Goal: Information Seeking & Learning: Learn about a topic

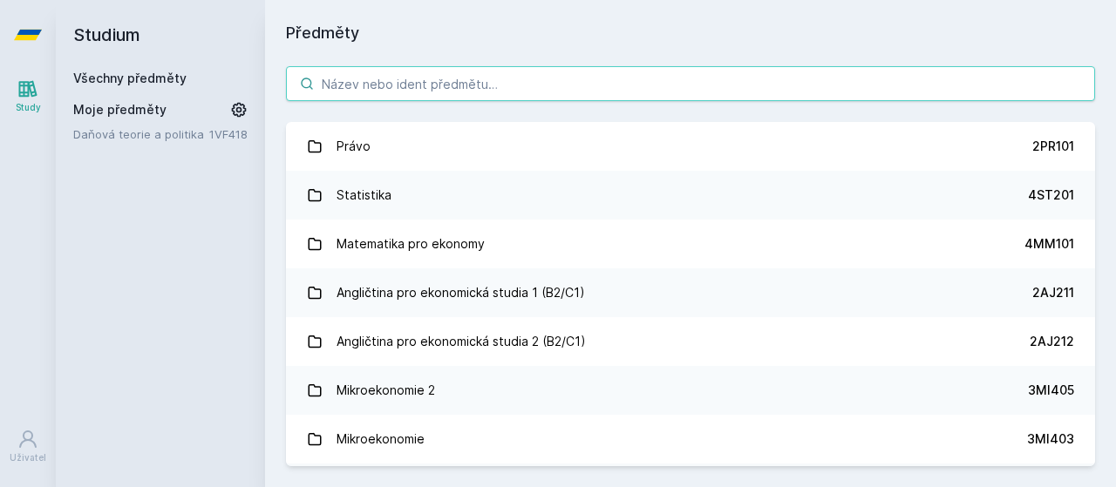
click at [408, 85] on input "search" at bounding box center [690, 83] width 809 height 35
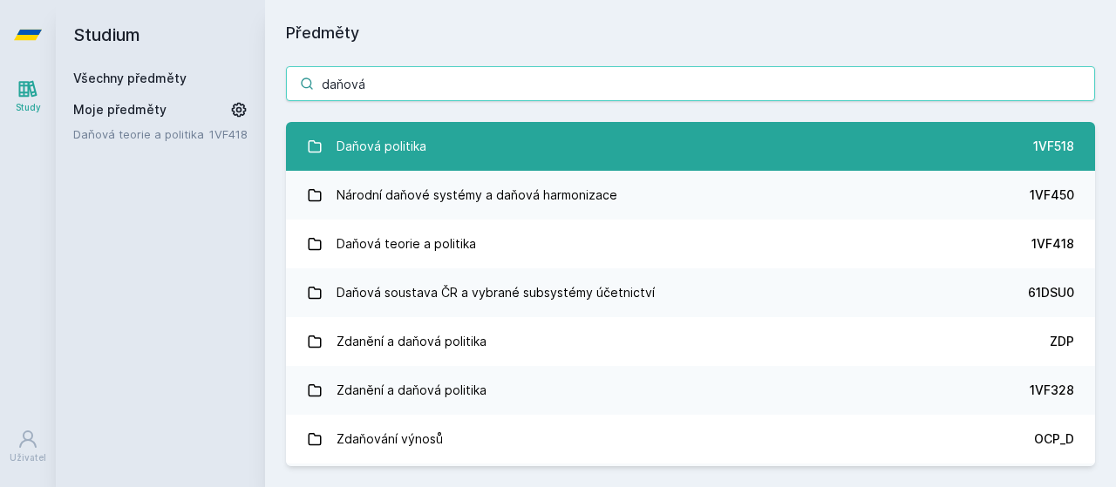
type input "daňová"
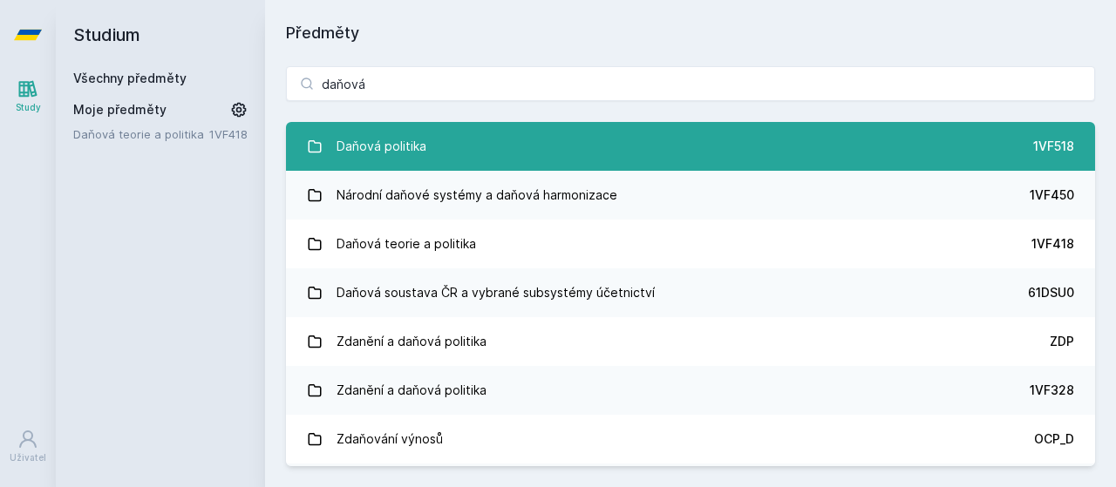
click at [465, 145] on link "Daňová politika 1VF518" at bounding box center [690, 146] width 809 height 49
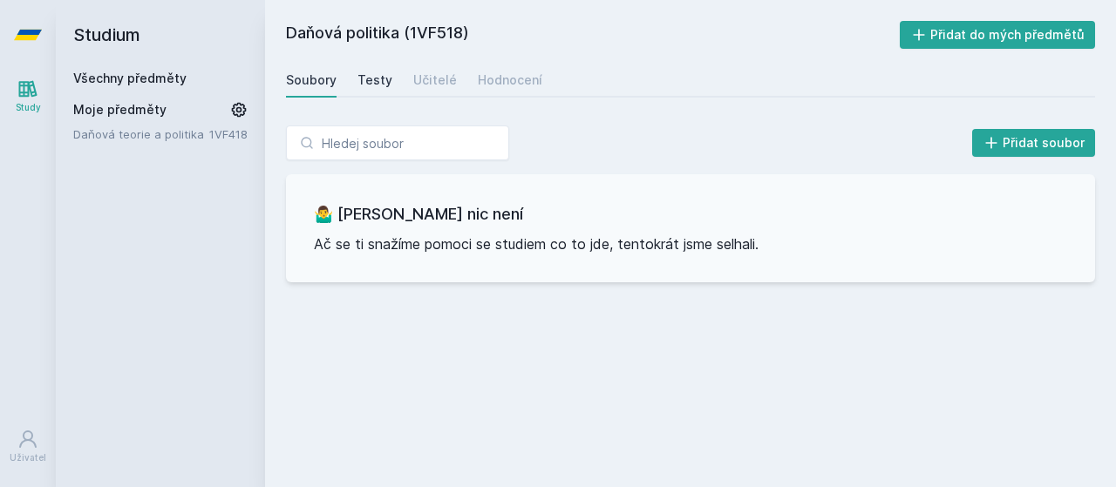
click at [359, 78] on div "Testy" at bounding box center [374, 79] width 35 height 17
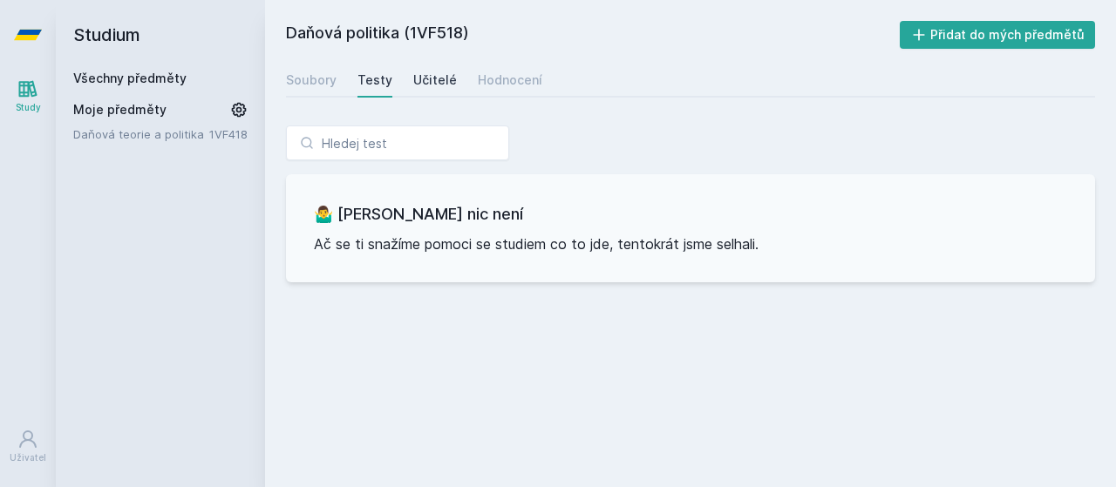
click at [431, 79] on div "Učitelé" at bounding box center [435, 79] width 44 height 17
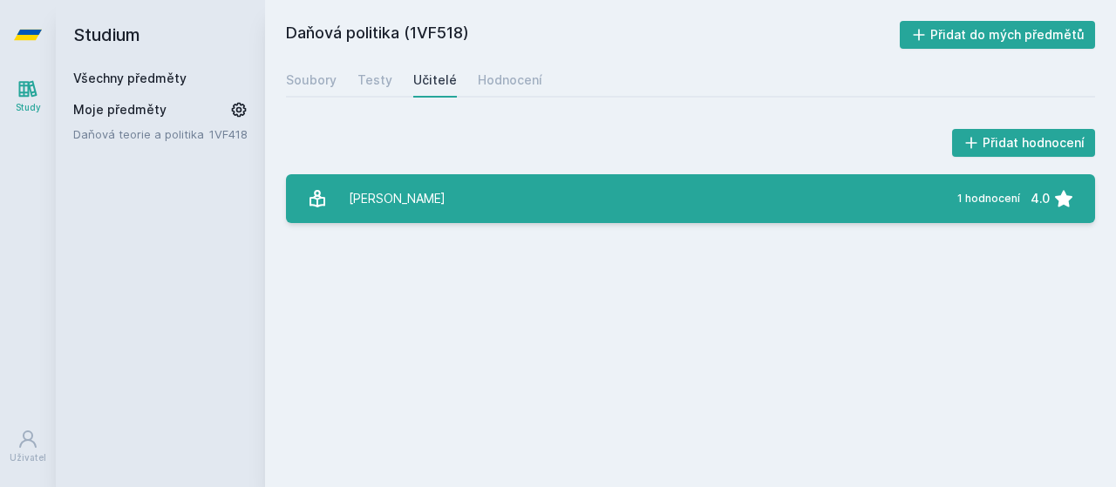
click at [481, 208] on link "[PERSON_NAME] 1 hodnocení 4.0" at bounding box center [690, 198] width 809 height 49
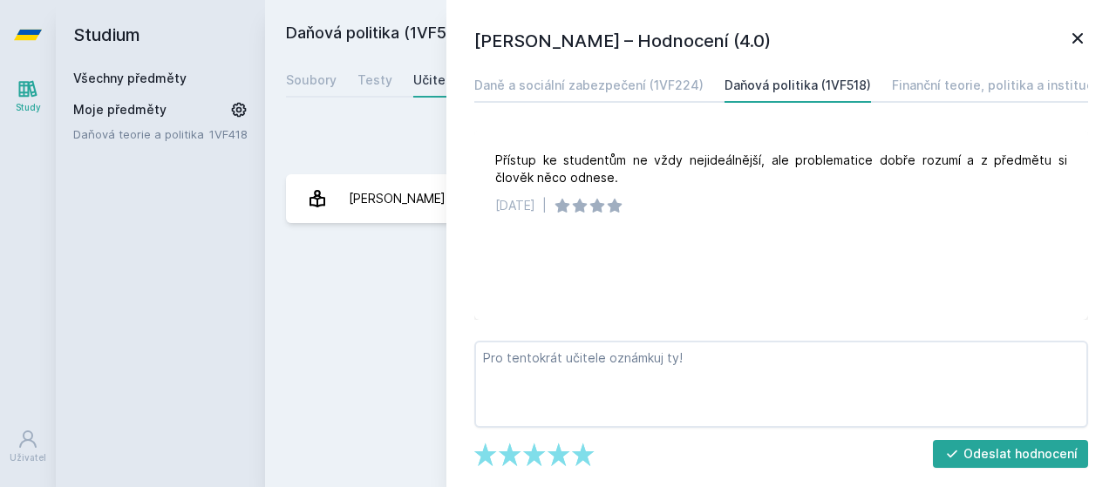
click at [1081, 35] on icon at bounding box center [1077, 38] width 10 height 10
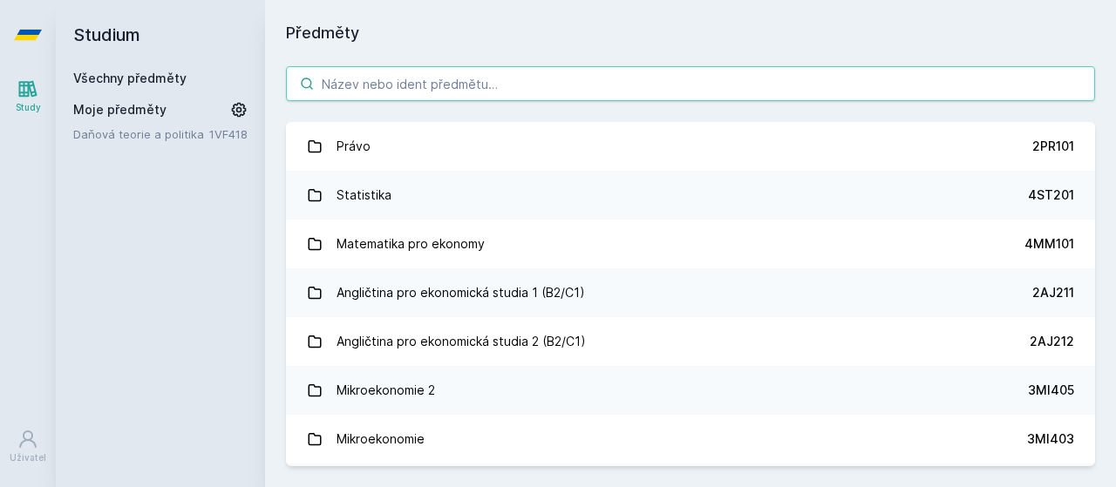
click at [500, 92] on input "search" at bounding box center [690, 83] width 809 height 35
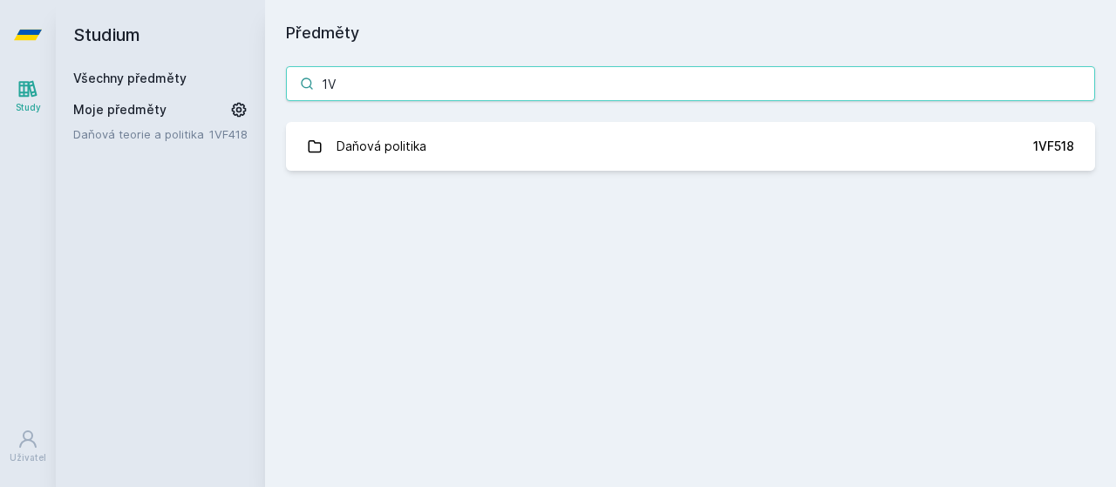
type input "1"
